Goal: Information Seeking & Learning: Learn about a topic

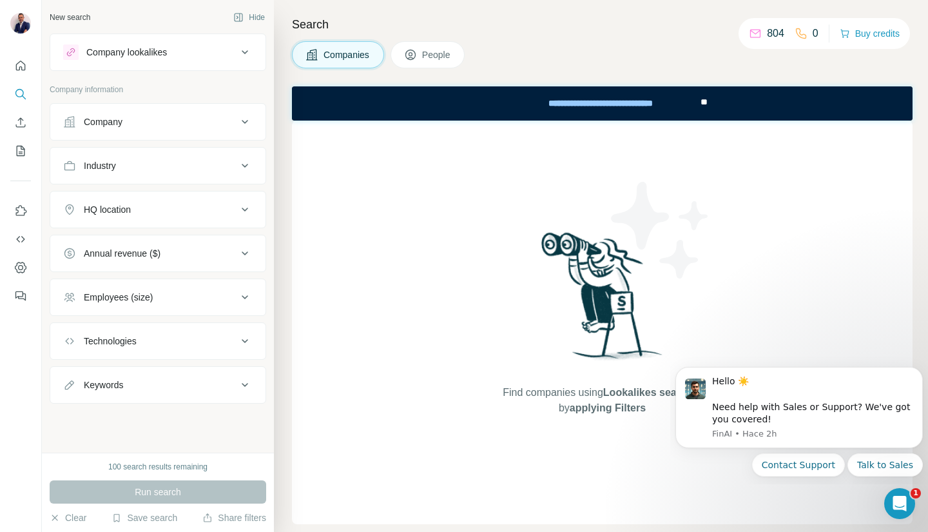
click at [244, 128] on icon at bounding box center [244, 121] width 15 height 15
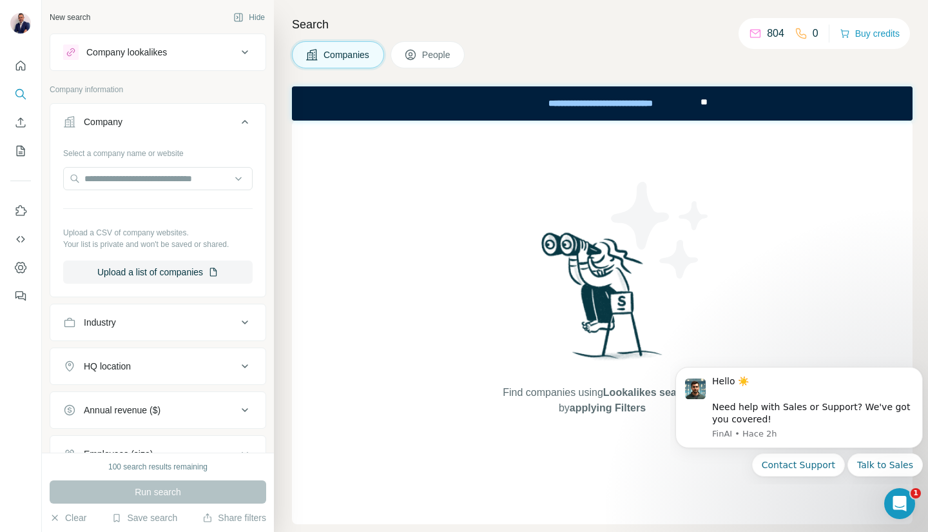
click at [244, 128] on button "Company" at bounding box center [157, 124] width 215 height 36
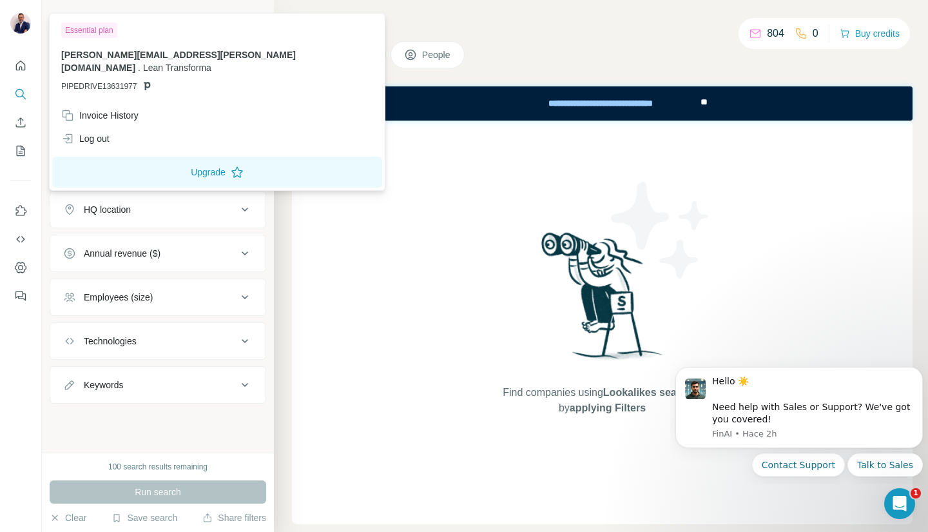
click at [20, 21] on img at bounding box center [20, 23] width 21 height 21
click at [531, 32] on h4 "Search" at bounding box center [602, 24] width 621 height 18
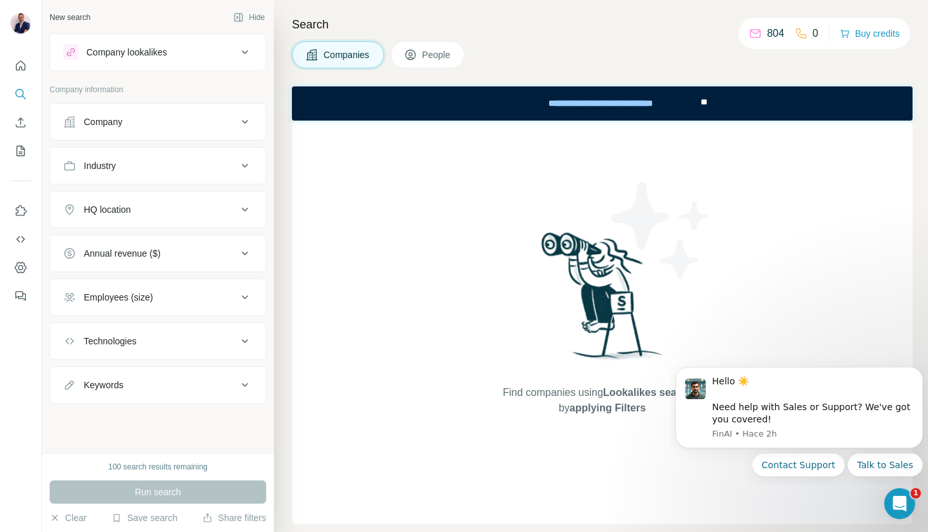
click at [247, 53] on icon at bounding box center [244, 51] width 15 height 15
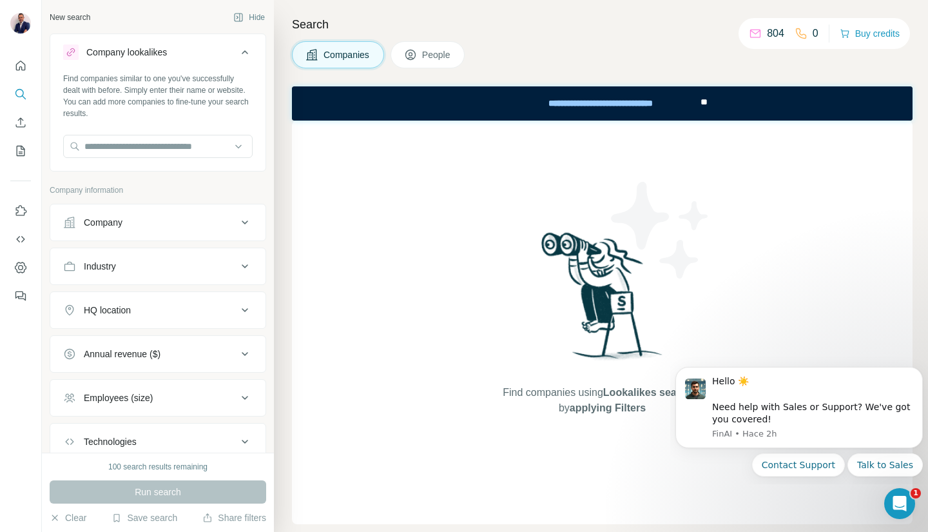
click at [247, 53] on button "Company lookalikes" at bounding box center [157, 55] width 215 height 36
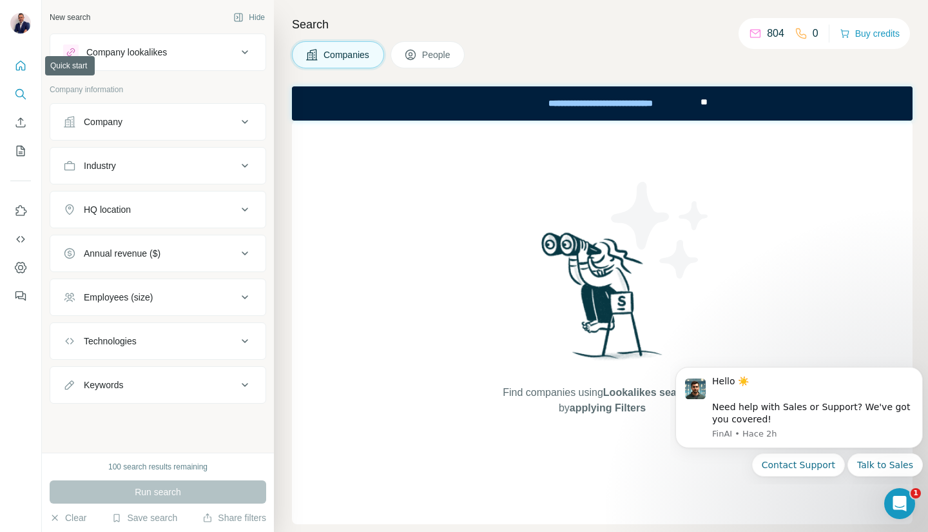
click at [24, 58] on button "Quick start" at bounding box center [20, 65] width 21 height 23
